Goal: Task Accomplishment & Management: Complete application form

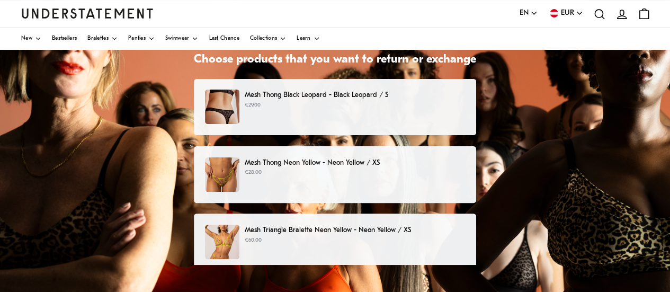
scroll to position [147, 0]
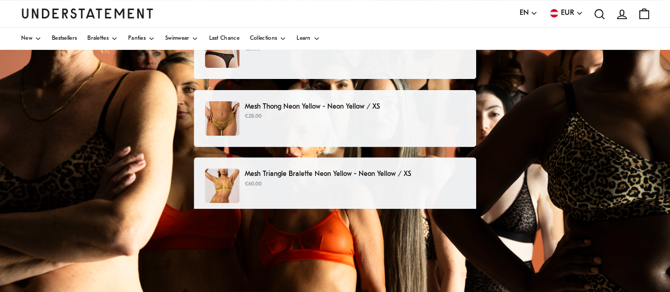
click at [235, 190] on img at bounding box center [222, 185] width 34 height 34
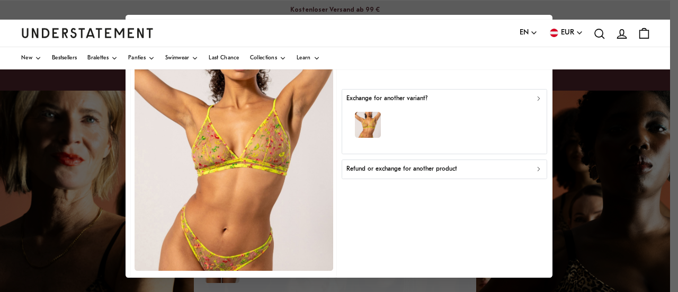
click at [538, 168] on icon "button" at bounding box center [539, 169] width 2 height 4
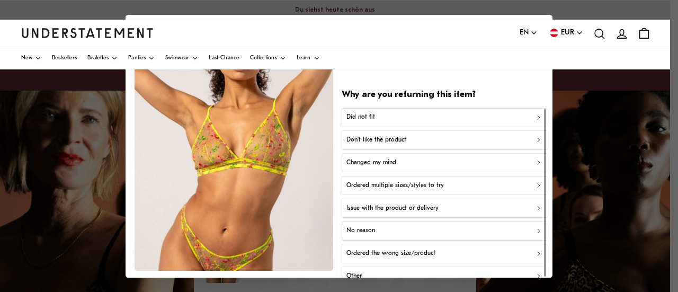
click at [535, 114] on icon "button" at bounding box center [538, 116] width 7 height 7
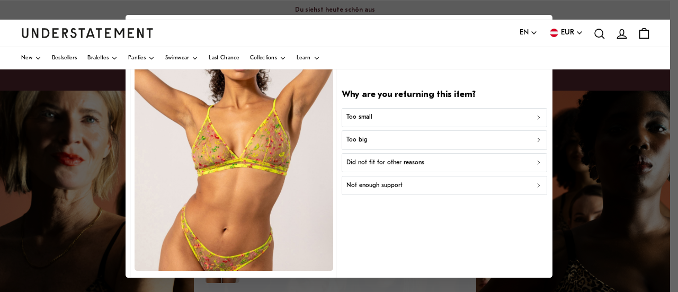
click at [535, 114] on icon "button" at bounding box center [538, 116] width 7 height 7
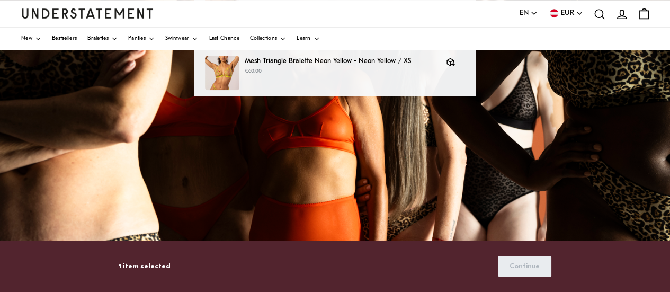
scroll to position [261, 0]
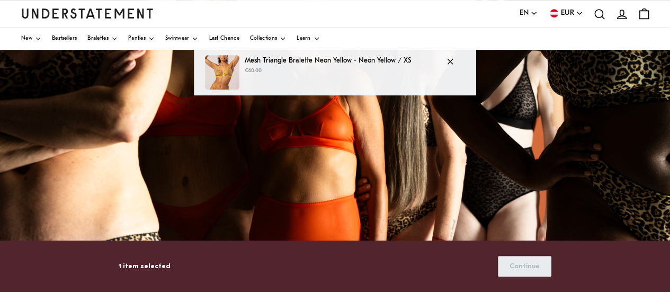
click at [373, 78] on div "Mesh Triangle Bralette Neon Yellow - Neon Yellow / XS €60.00" at bounding box center [335, 72] width 260 height 34
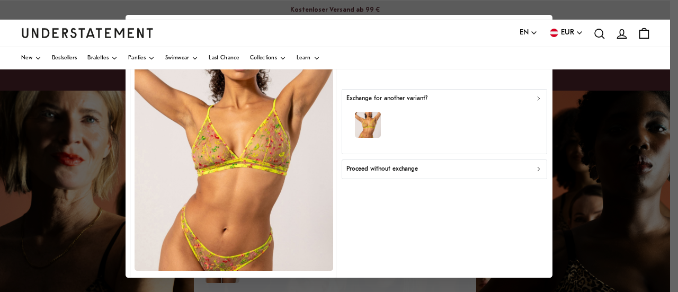
click at [558, 134] on div at bounding box center [339, 146] width 678 height 292
click at [603, 179] on div at bounding box center [339, 146] width 678 height 292
click at [455, 135] on div "button" at bounding box center [445, 126] width 196 height 46
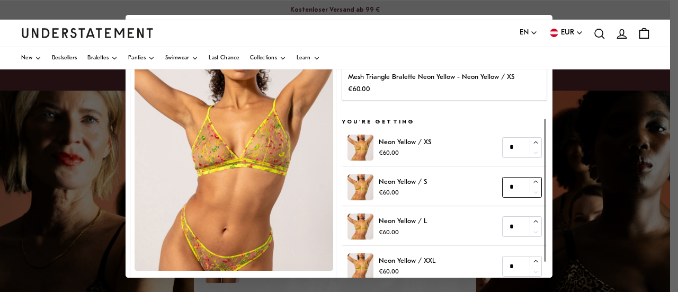
type input "*"
click at [532, 183] on icon "button" at bounding box center [535, 182] width 7 height 7
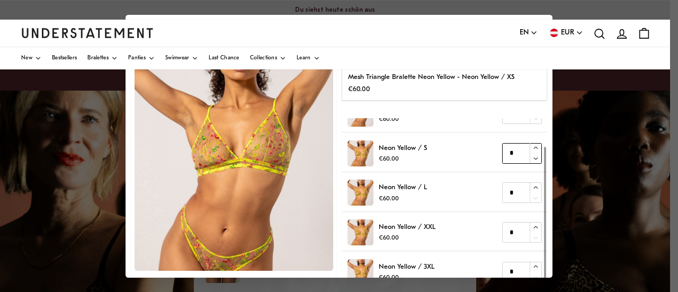
scroll to position [69, 0]
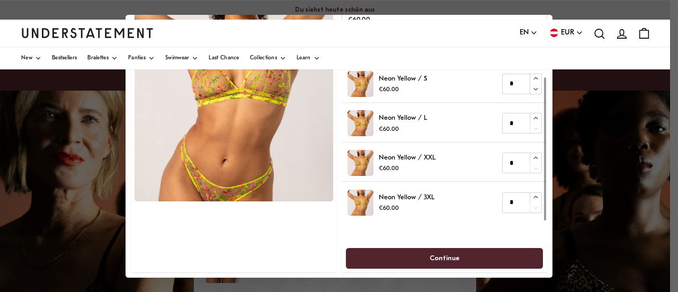
click at [442, 257] on span "Continue" at bounding box center [445, 258] width 30 height 20
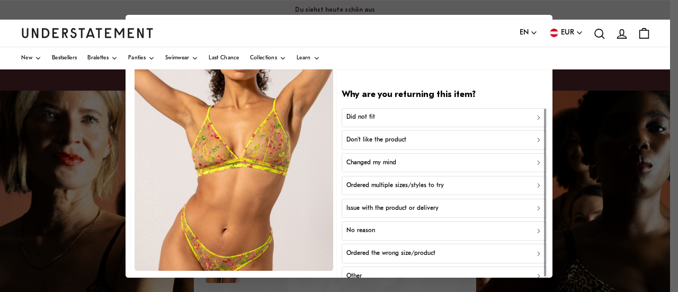
click at [579, 232] on div at bounding box center [339, 146] width 678 height 292
click at [521, 119] on div "Did not fit" at bounding box center [445, 117] width 196 height 10
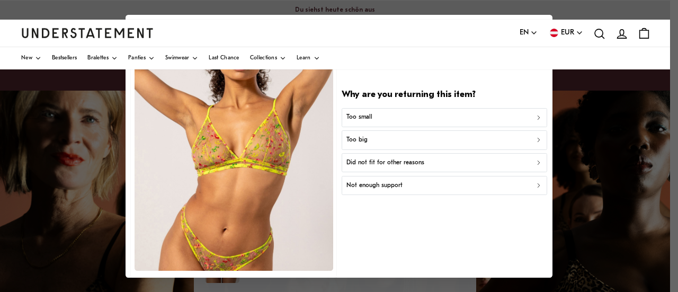
click at [517, 119] on div "Too small" at bounding box center [445, 117] width 196 height 10
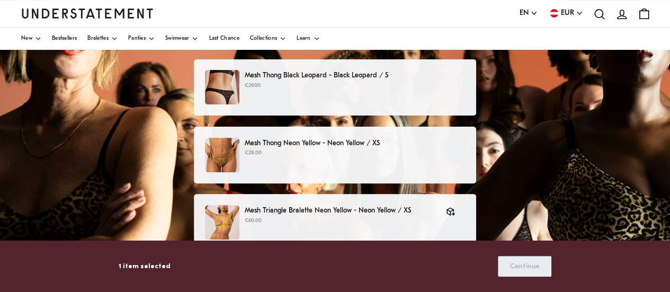
scroll to position [110, 0]
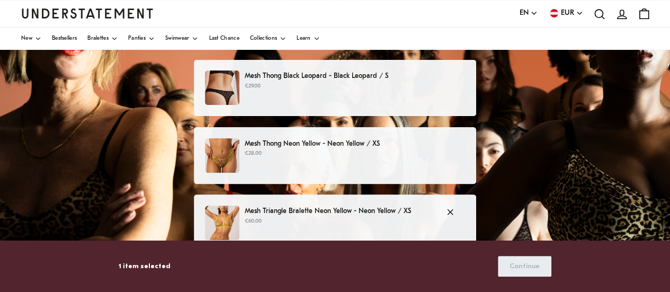
click at [414, 214] on p "Mesh Triangle Bralette Neon Yellow - Neon Yellow / XS" at bounding box center [340, 211] width 191 height 11
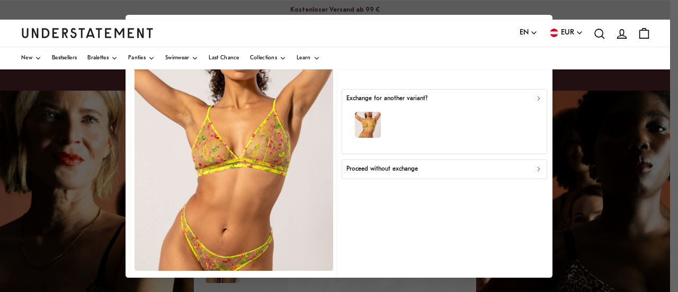
click at [579, 146] on div at bounding box center [339, 146] width 678 height 292
click at [534, 174] on button "Proceed without exchange" at bounding box center [445, 168] width 206 height 19
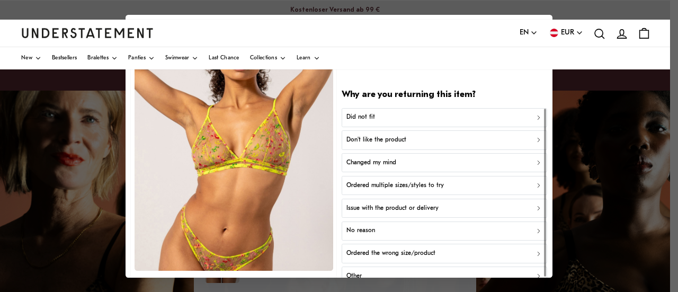
click at [614, 147] on div at bounding box center [339, 146] width 678 height 292
click at [544, 114] on div at bounding box center [545, 193] width 3 height 168
click at [535, 116] on icon "button" at bounding box center [538, 116] width 7 height 7
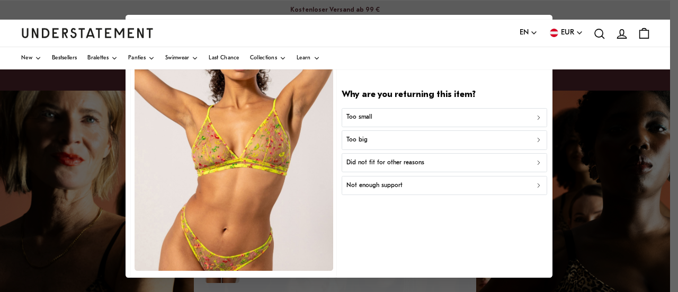
click at [535, 116] on icon "button" at bounding box center [538, 116] width 7 height 7
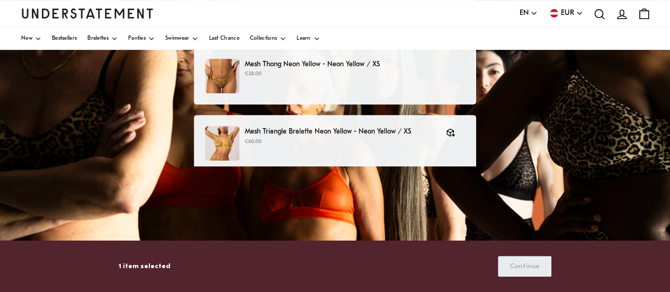
scroll to position [184, 0]
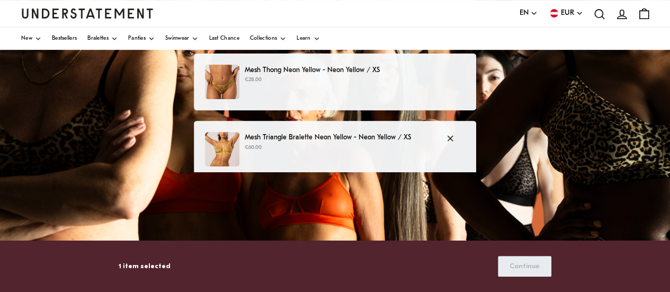
click at [331, 137] on p "Mesh Triangle Bralette Neon Yellow - Neon Yellow / XS" at bounding box center [340, 137] width 191 height 11
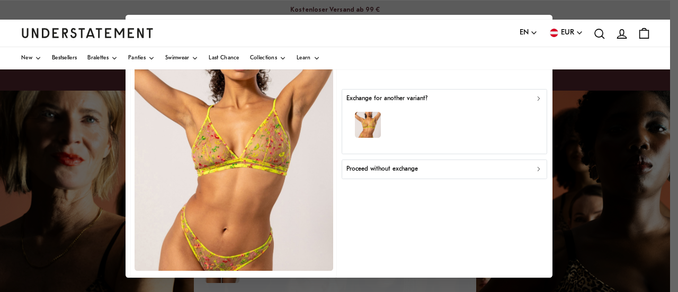
click at [616, 128] on div at bounding box center [339, 146] width 678 height 292
click at [471, 132] on div "button" at bounding box center [445, 126] width 196 height 46
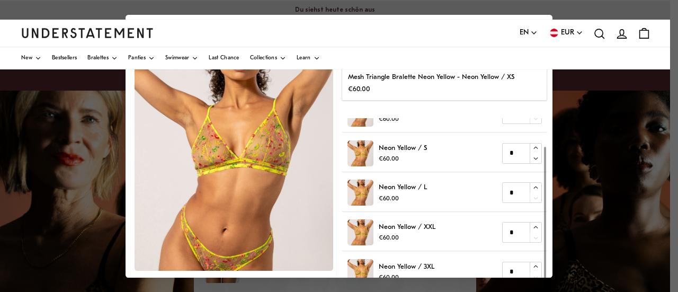
scroll to position [69, 0]
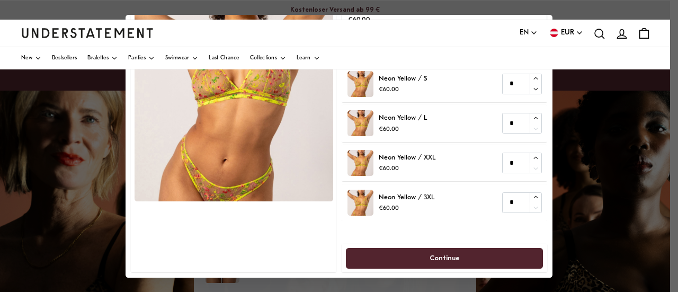
click at [451, 261] on span "Continue" at bounding box center [445, 258] width 30 height 20
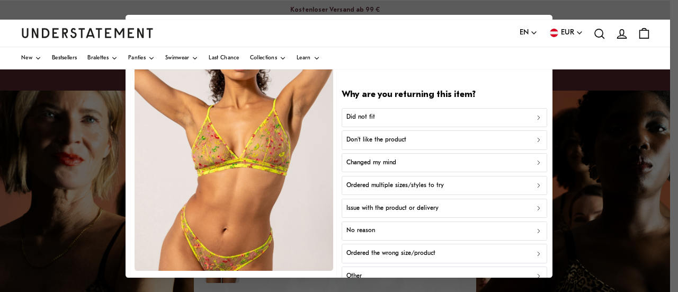
click at [545, 14] on div at bounding box center [339, 146] width 678 height 292
drag, startPoint x: 618, startPoint y: 70, endPoint x: 610, endPoint y: 58, distance: 14.7
click at [621, 172] on div at bounding box center [339, 146] width 678 height 292
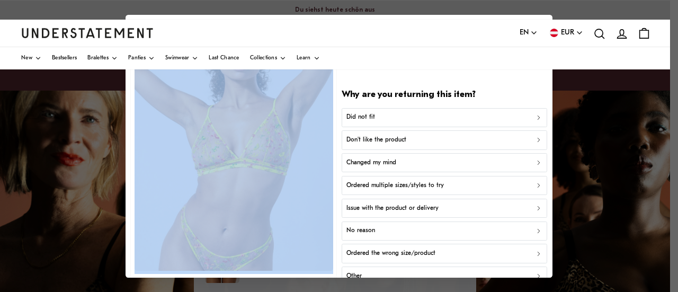
click at [621, 172] on div at bounding box center [339, 146] width 678 height 292
click at [203, 171] on img at bounding box center [234, 146] width 199 height 247
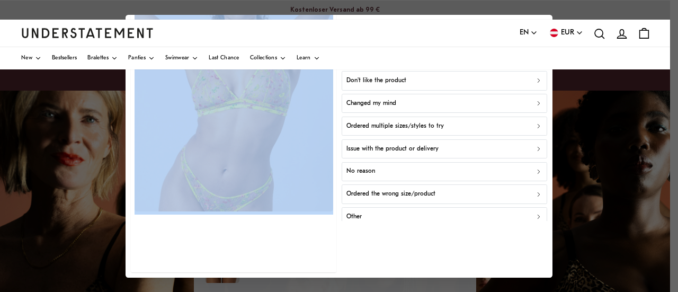
click at [203, 171] on img at bounding box center [234, 87] width 199 height 247
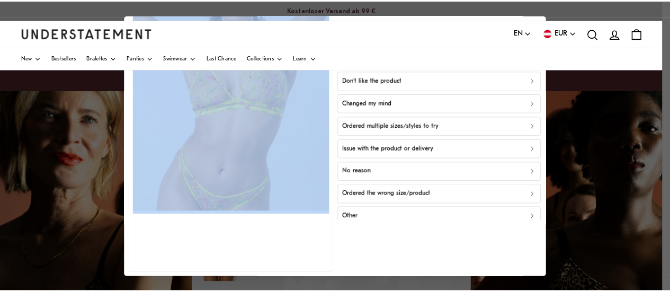
scroll to position [0, 0]
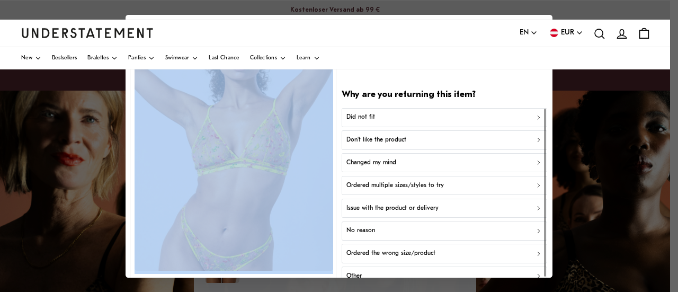
click at [415, 113] on div "Did not fit" at bounding box center [445, 117] width 196 height 10
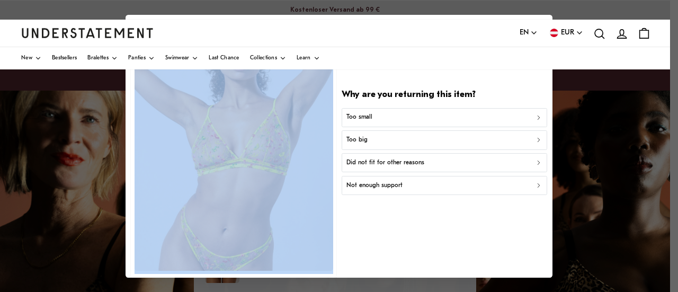
click at [415, 113] on div "Too small" at bounding box center [445, 117] width 196 height 10
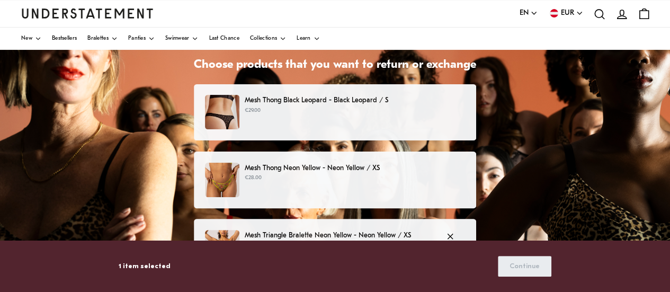
scroll to position [79, 0]
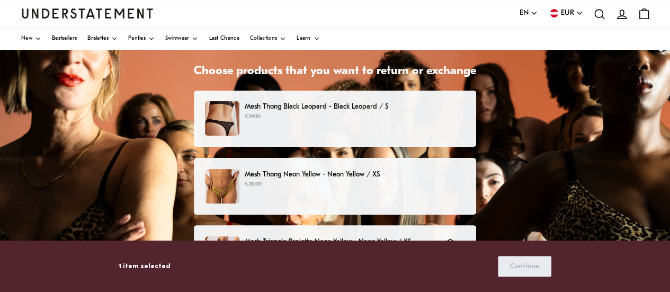
click at [418, 191] on div "Mesh Thong Neon Yellow - Neon Yellow / XS €28.00" at bounding box center [335, 186] width 260 height 34
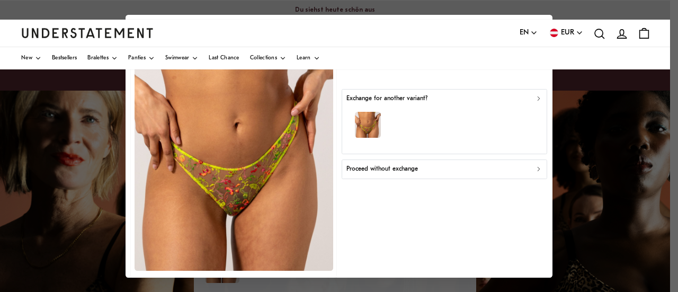
click at [413, 171] on div "Proceed without exchange" at bounding box center [445, 169] width 196 height 10
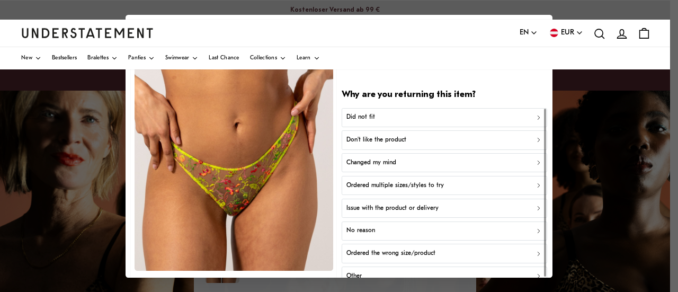
click at [617, 184] on div at bounding box center [339, 146] width 678 height 292
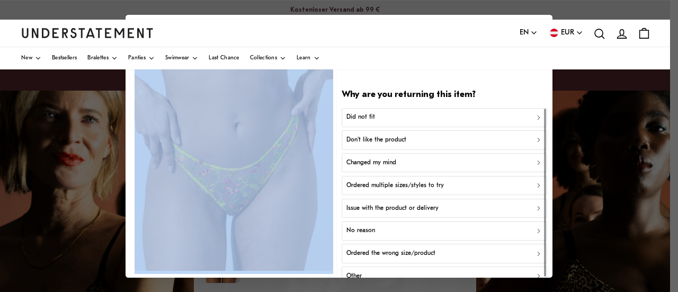
click at [617, 184] on div at bounding box center [339, 146] width 678 height 292
click at [620, 149] on div at bounding box center [339, 146] width 678 height 292
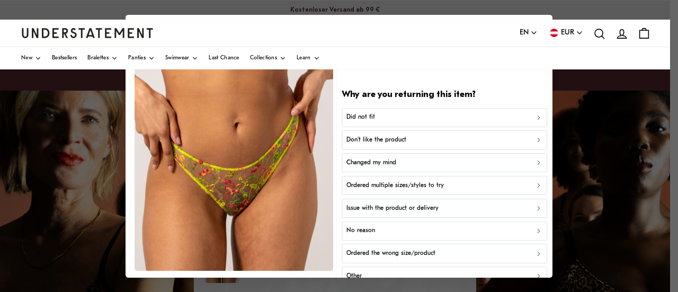
click at [620, 149] on div at bounding box center [339, 146] width 678 height 292
click at [468, 119] on div "Did not fit" at bounding box center [445, 117] width 196 height 10
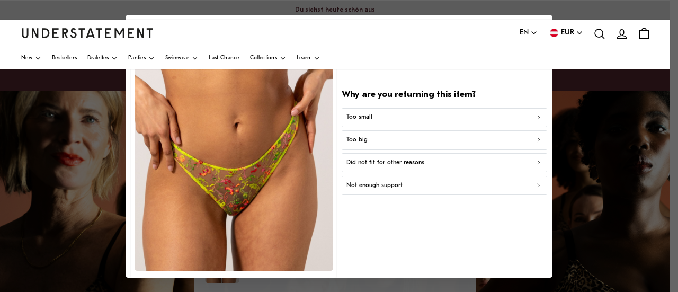
click at [468, 119] on div "Too small" at bounding box center [445, 117] width 196 height 10
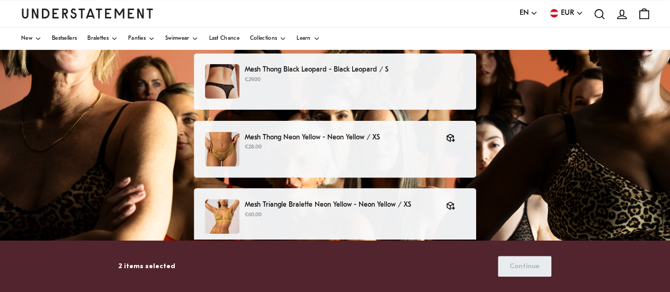
scroll to position [117, 0]
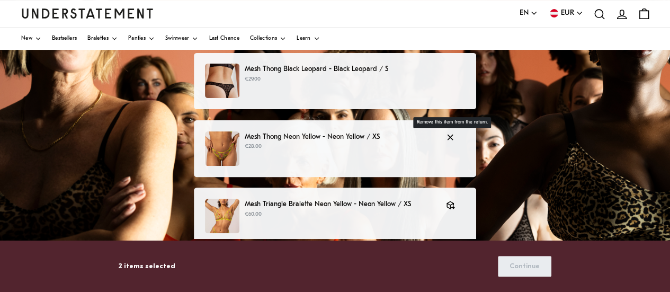
click at [449, 137] on icon "button" at bounding box center [451, 137] width 10 height 10
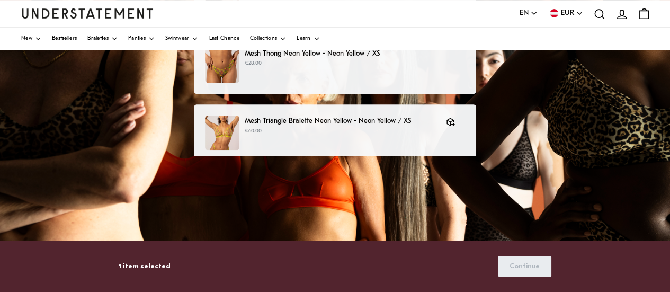
scroll to position [201, 0]
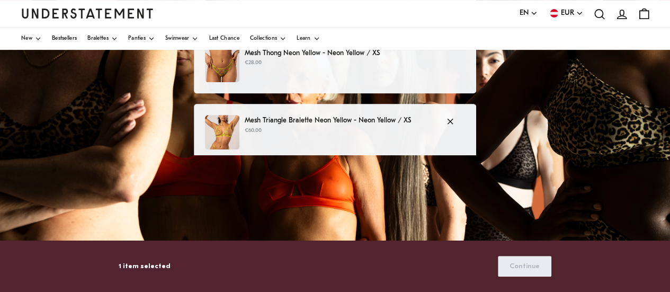
click at [332, 132] on p "€60.00" at bounding box center [340, 131] width 191 height 8
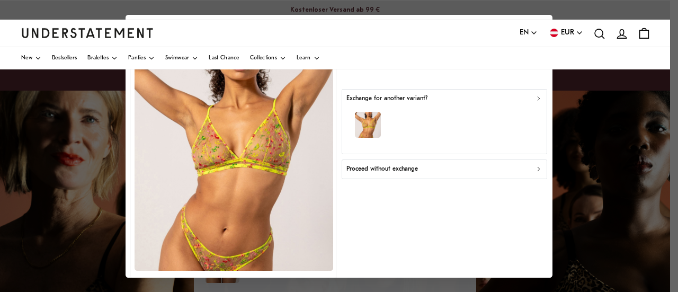
click at [480, 124] on div "button" at bounding box center [445, 126] width 196 height 46
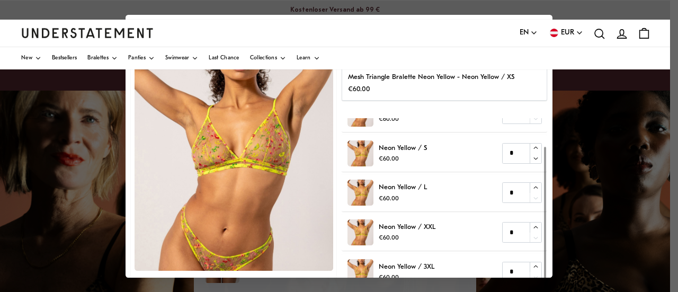
scroll to position [69, 0]
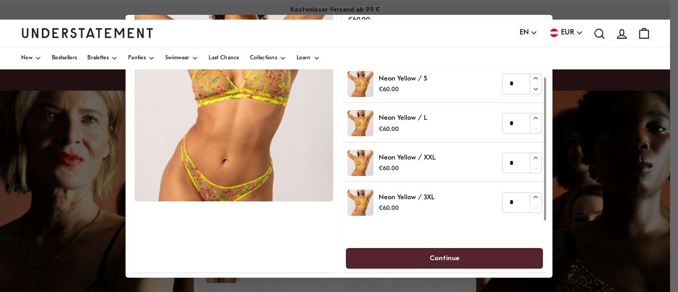
click at [430, 258] on span "Continue" at bounding box center [445, 258] width 30 height 20
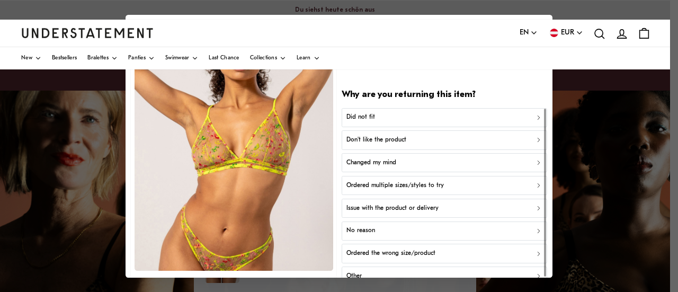
click at [451, 118] on div "Did not fit" at bounding box center [445, 117] width 196 height 10
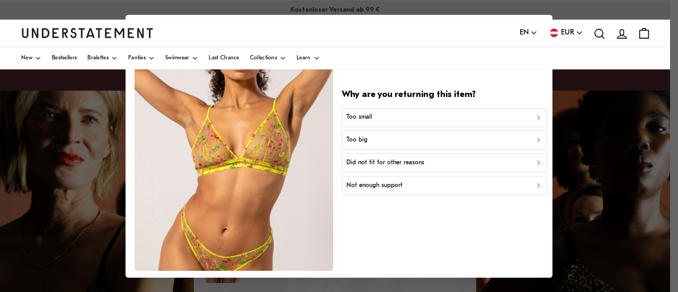
click at [451, 118] on div "Too small" at bounding box center [445, 117] width 196 height 10
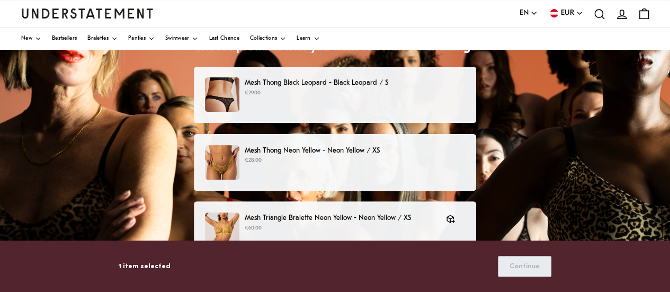
scroll to position [103, 0]
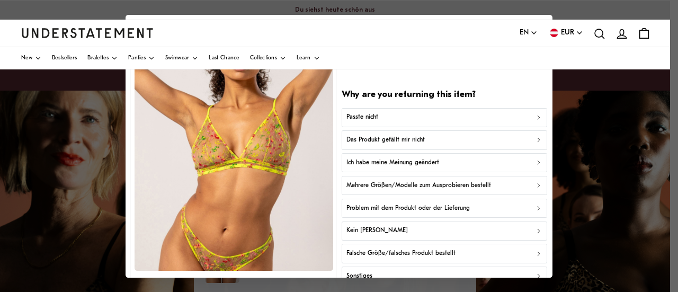
click at [605, 116] on div at bounding box center [339, 146] width 678 height 292
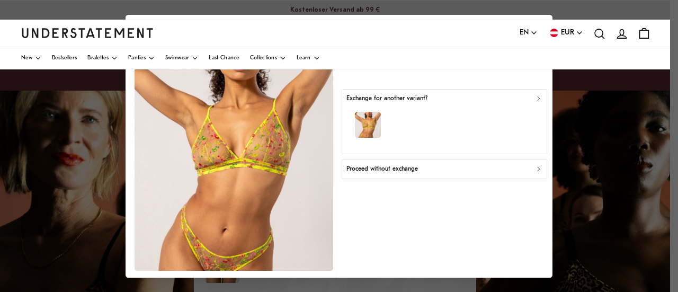
click at [625, 162] on div at bounding box center [339, 146] width 678 height 292
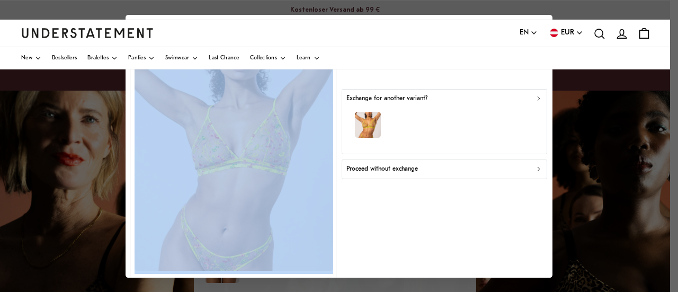
click at [625, 162] on div at bounding box center [339, 146] width 678 height 292
click at [535, 35] on icon "button" at bounding box center [533, 32] width 7 height 7
click at [533, 69] on span "Deutsch" at bounding box center [529, 73] width 19 height 8
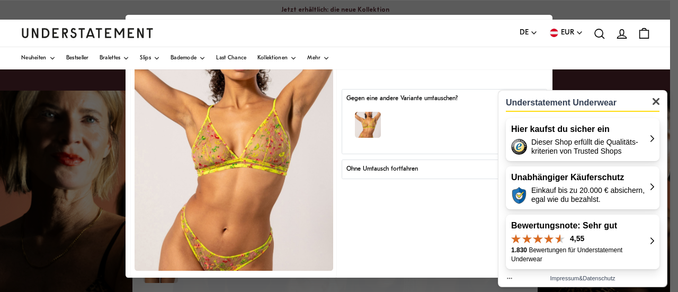
click at [660, 104] on div "Understatement Underwear Hier kaufst du sicher ein Dieser Shop erfüllt die Qual…" at bounding box center [583, 188] width 170 height 197
click at [656, 102] on img "Schließen" at bounding box center [656, 101] width 7 height 7
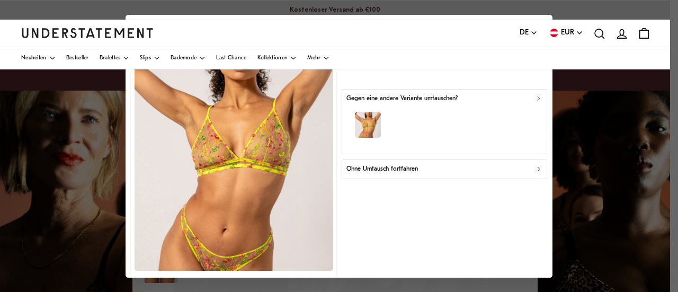
click at [598, 33] on icon "icon-search" at bounding box center [600, 34] width 14 height 14
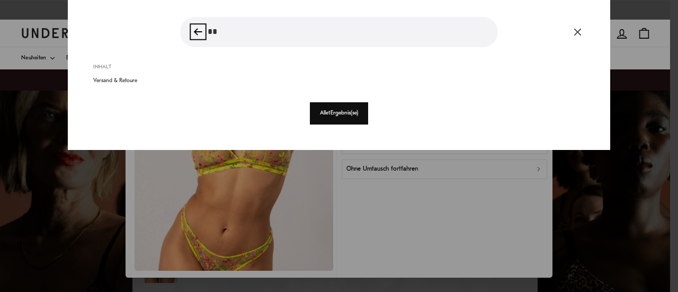
type input "*"
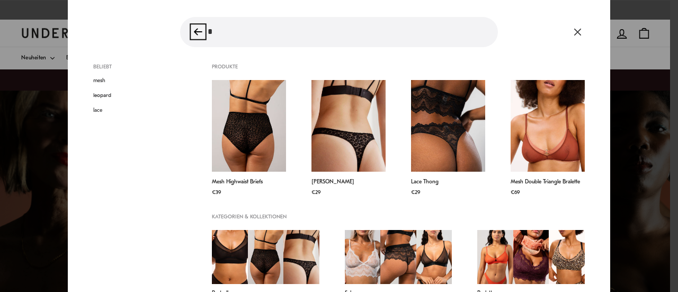
type input "**"
